Goal: Check status

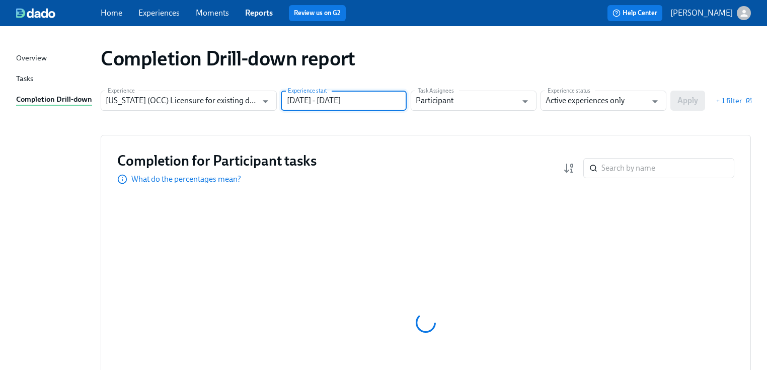
click at [383, 100] on input "[DATE] - [DATE]" at bounding box center [344, 101] width 126 height 20
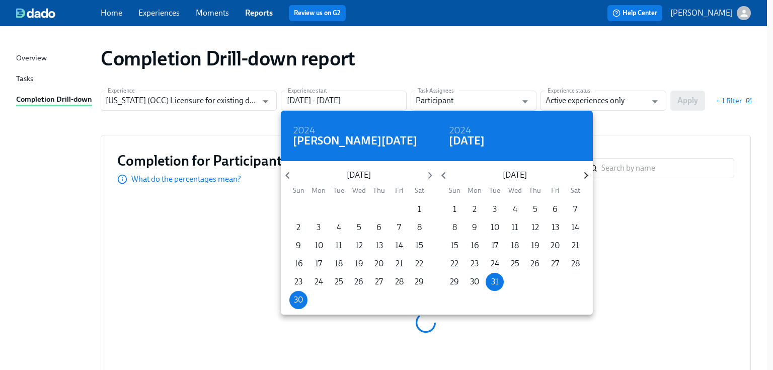
click at [584, 176] on icon "button" at bounding box center [587, 176] width 14 height 14
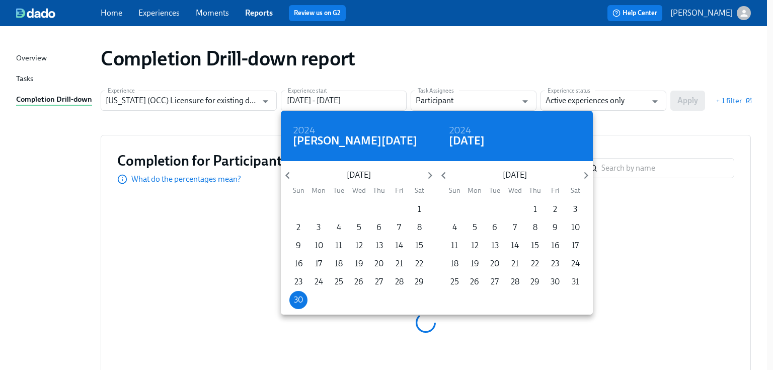
click at [577, 282] on p "31" at bounding box center [576, 281] width 8 height 11
type input "[DATE] - [DATE]"
click at [647, 130] on div at bounding box center [386, 185] width 773 height 370
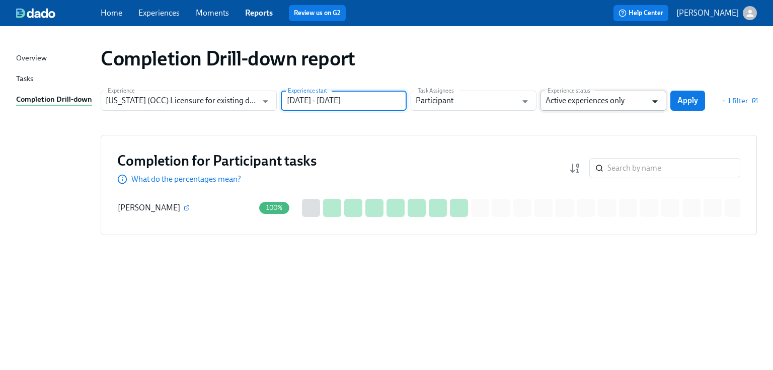
click at [655, 103] on icon "Open" at bounding box center [656, 101] width 6 height 3
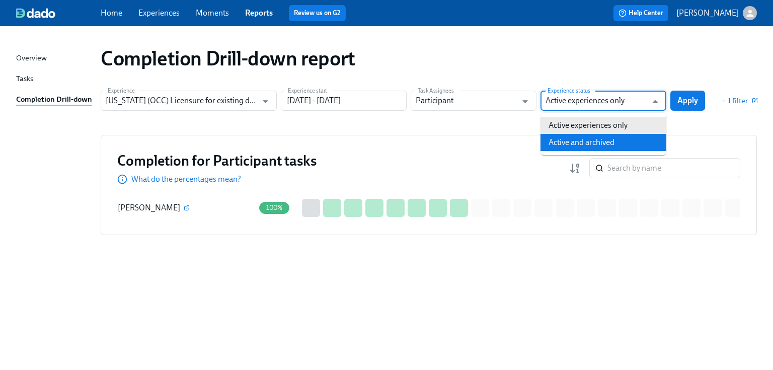
click at [618, 135] on li "Active and archived" at bounding box center [604, 142] width 126 height 17
type input "Active and archived"
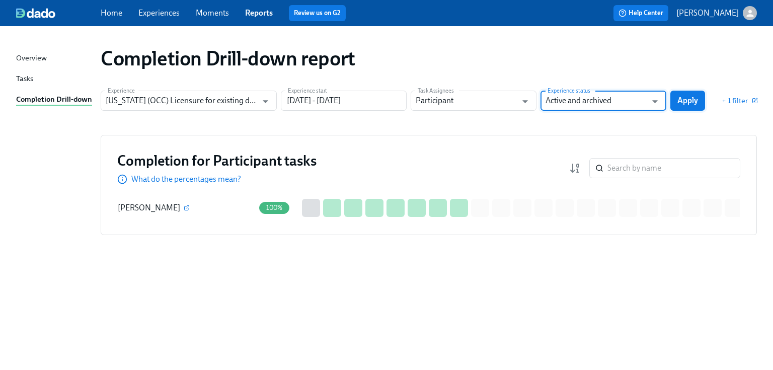
click at [682, 97] on span "Apply" at bounding box center [688, 101] width 21 height 10
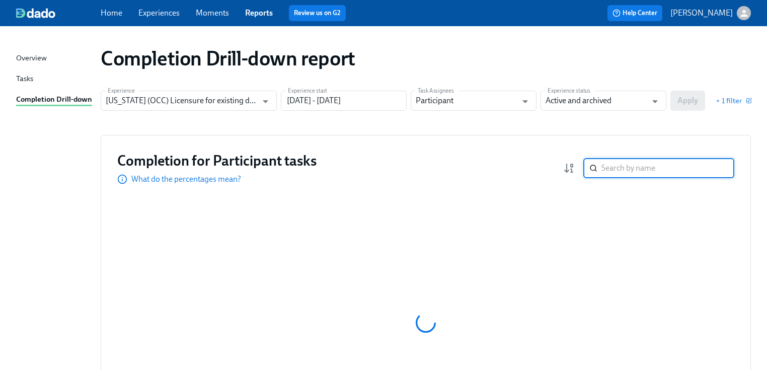
click at [618, 168] on input "search" at bounding box center [668, 168] width 133 height 20
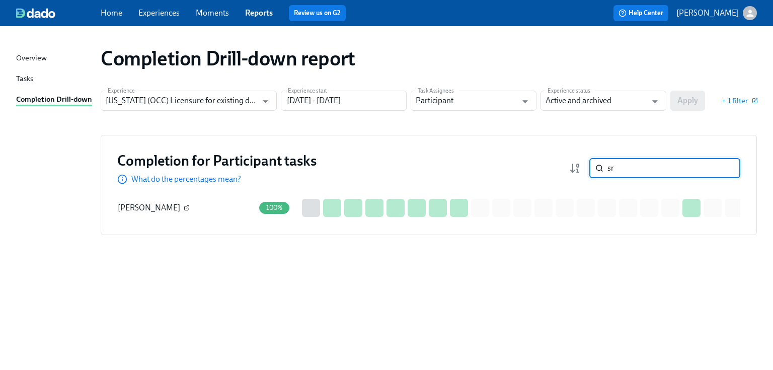
type input "sr"
click at [184, 206] on icon "button" at bounding box center [187, 208] width 6 height 6
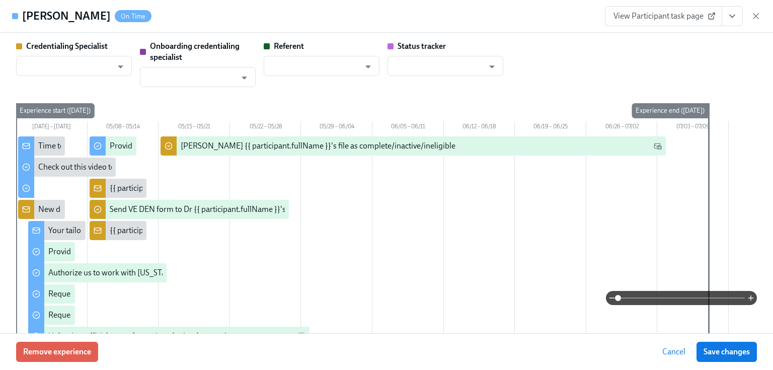
type input "[PERSON_NAME]"
click at [649, 19] on span "View Participant task page" at bounding box center [664, 16] width 100 height 10
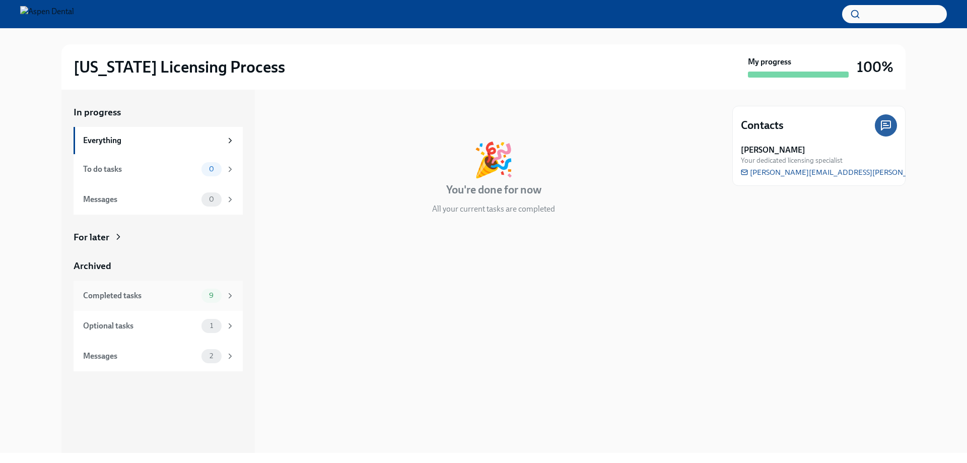
click at [103, 298] on div "Completed tasks" at bounding box center [140, 295] width 114 height 11
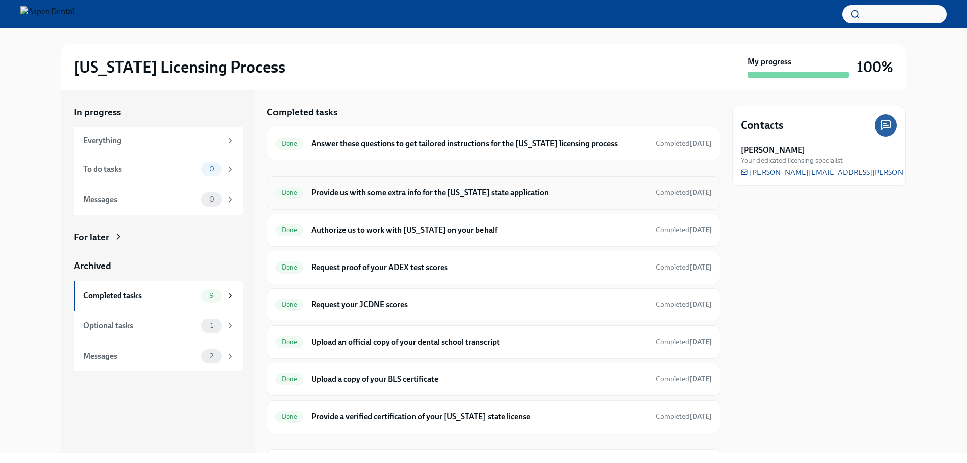
click at [392, 197] on h6 "Provide us with some extra info for the [US_STATE] state application" at bounding box center [479, 192] width 336 height 11
